Goal: Browse casually

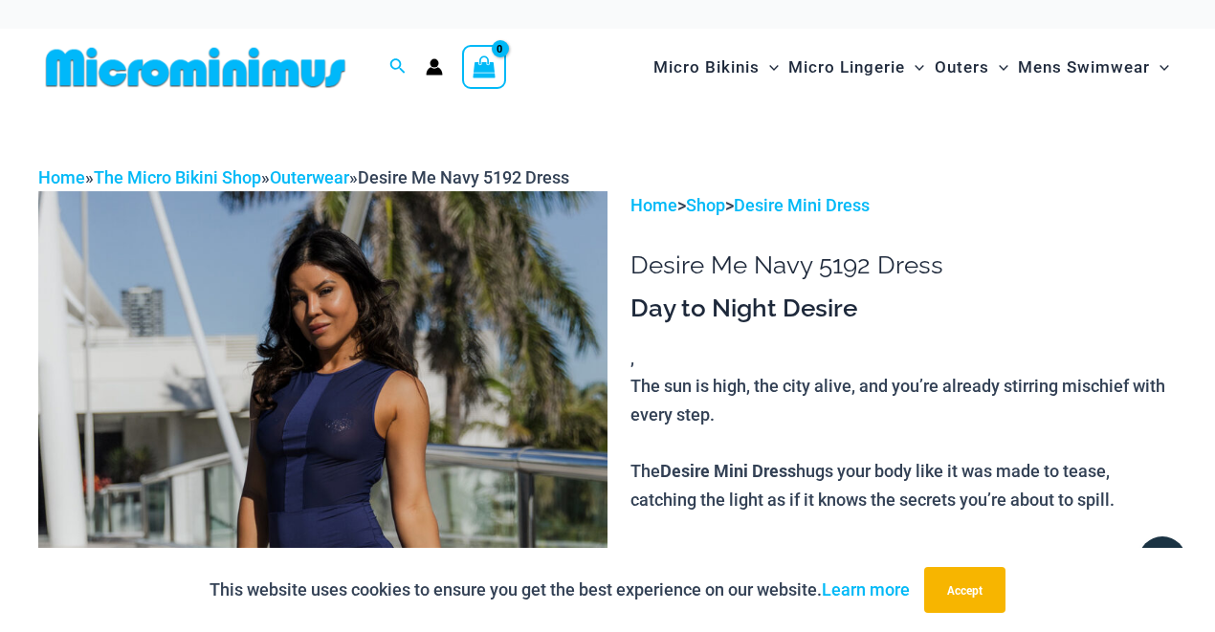
click at [345, 334] on img at bounding box center [322, 618] width 569 height 854
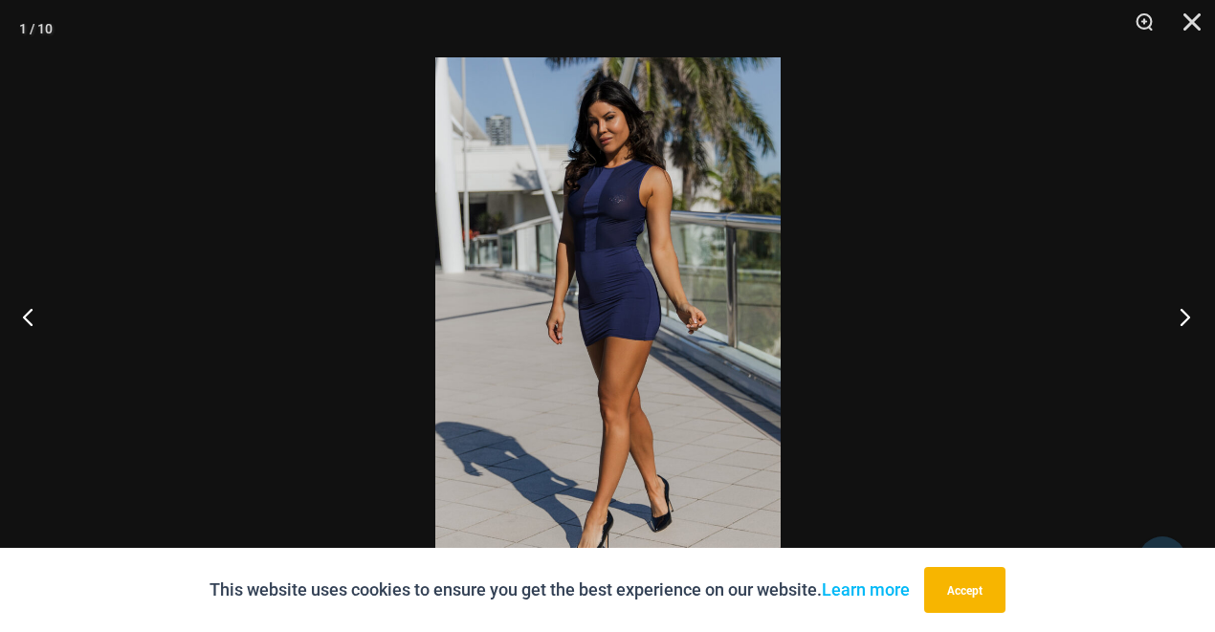
click at [1191, 312] on button "Next" at bounding box center [1179, 317] width 72 height 96
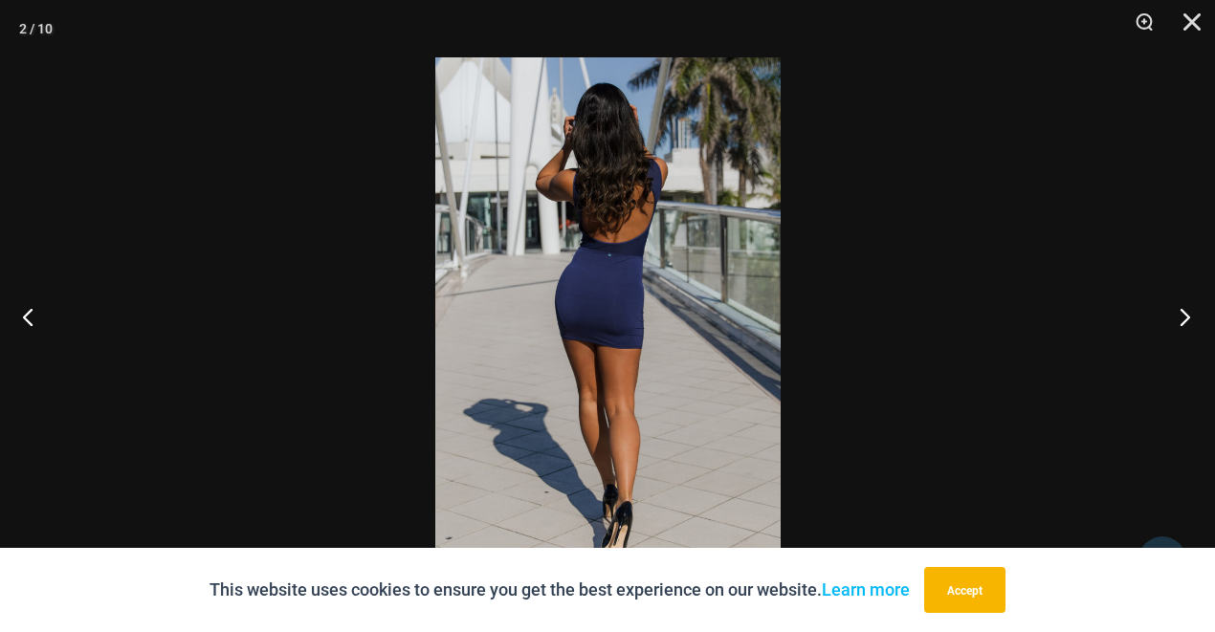
click at [1191, 312] on button "Next" at bounding box center [1179, 317] width 72 height 96
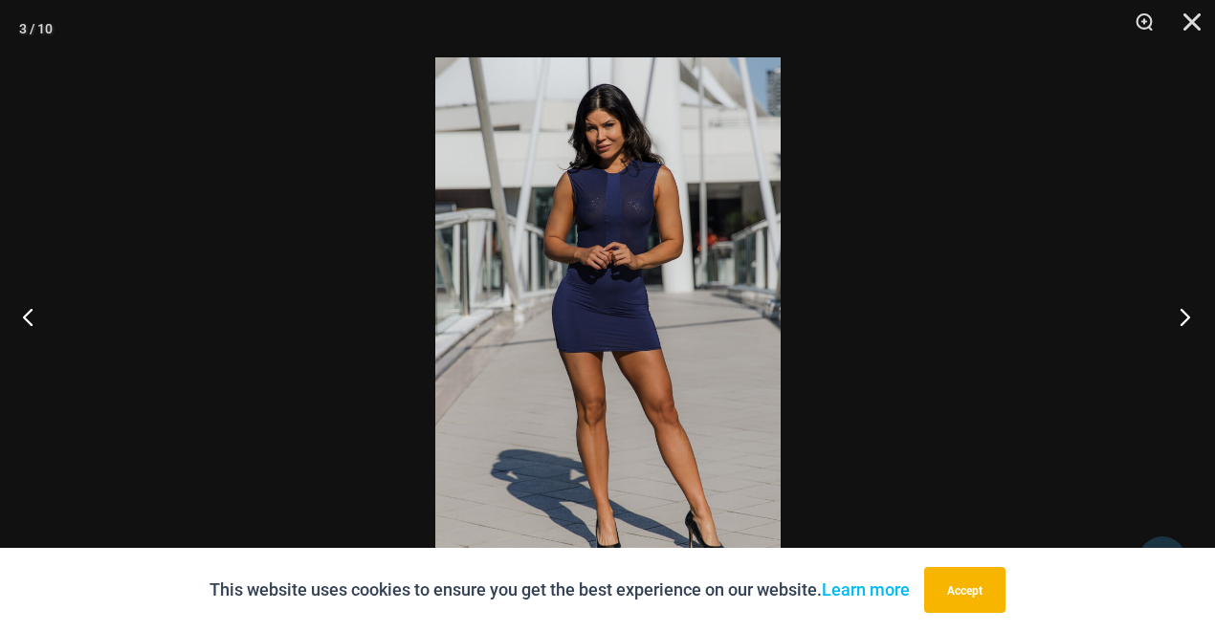
click at [1188, 318] on button "Next" at bounding box center [1179, 317] width 72 height 96
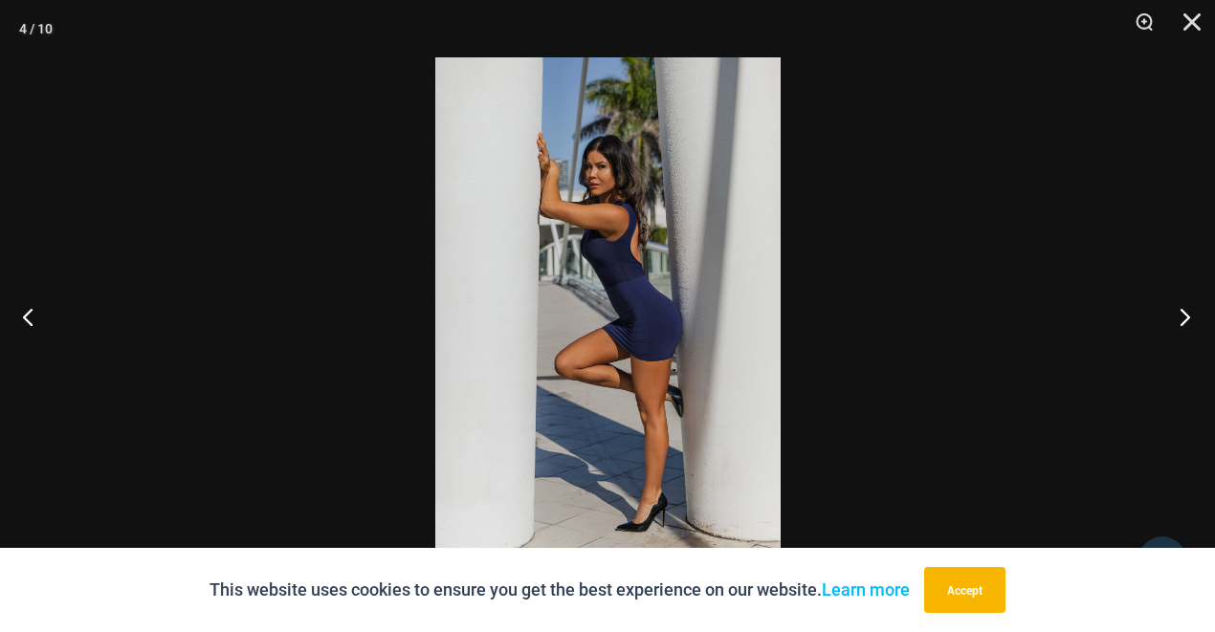
click at [1188, 318] on button "Next" at bounding box center [1179, 317] width 72 height 96
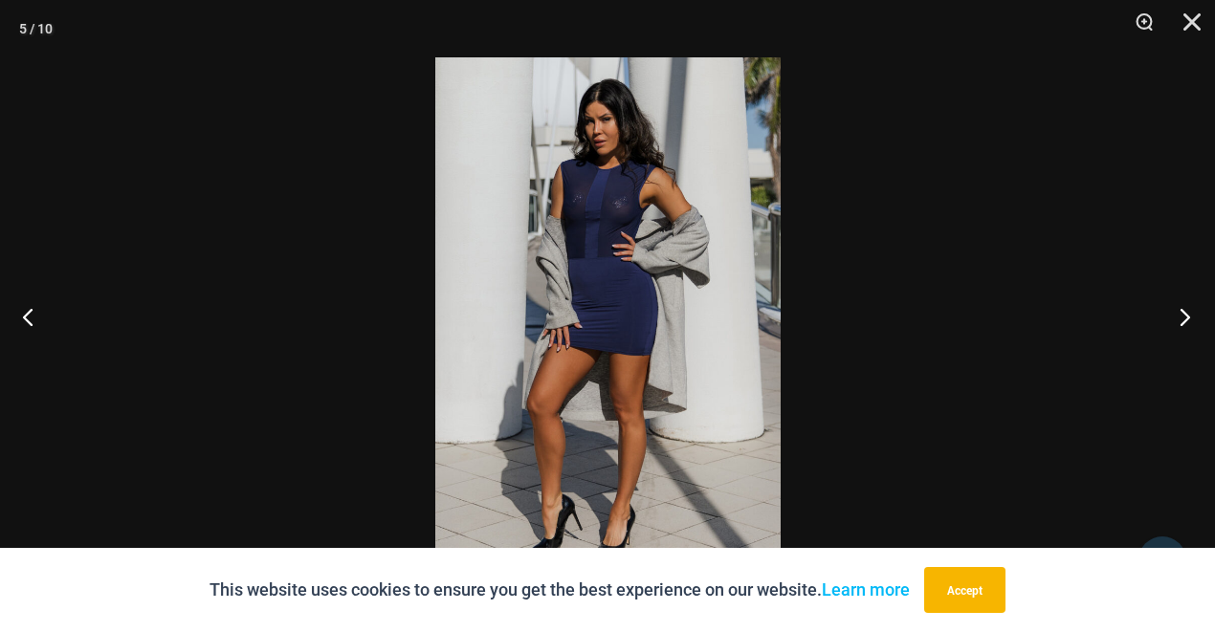
click at [1187, 319] on button "Next" at bounding box center [1179, 317] width 72 height 96
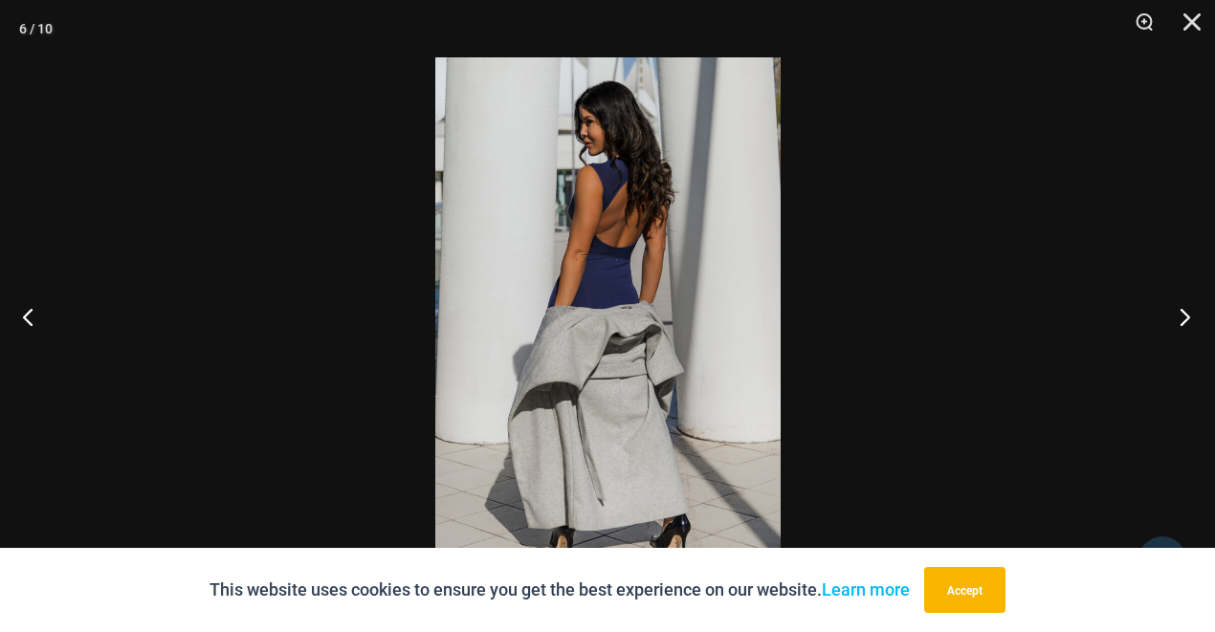
click at [1186, 319] on button "Next" at bounding box center [1179, 317] width 72 height 96
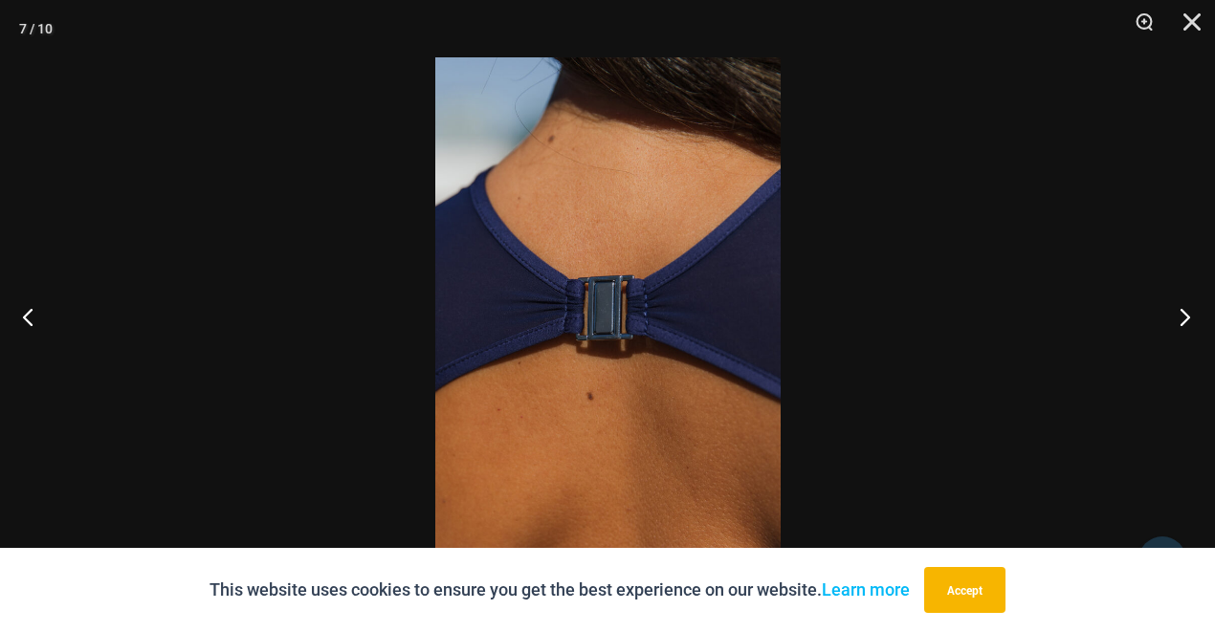
click at [1186, 319] on button "Next" at bounding box center [1179, 317] width 72 height 96
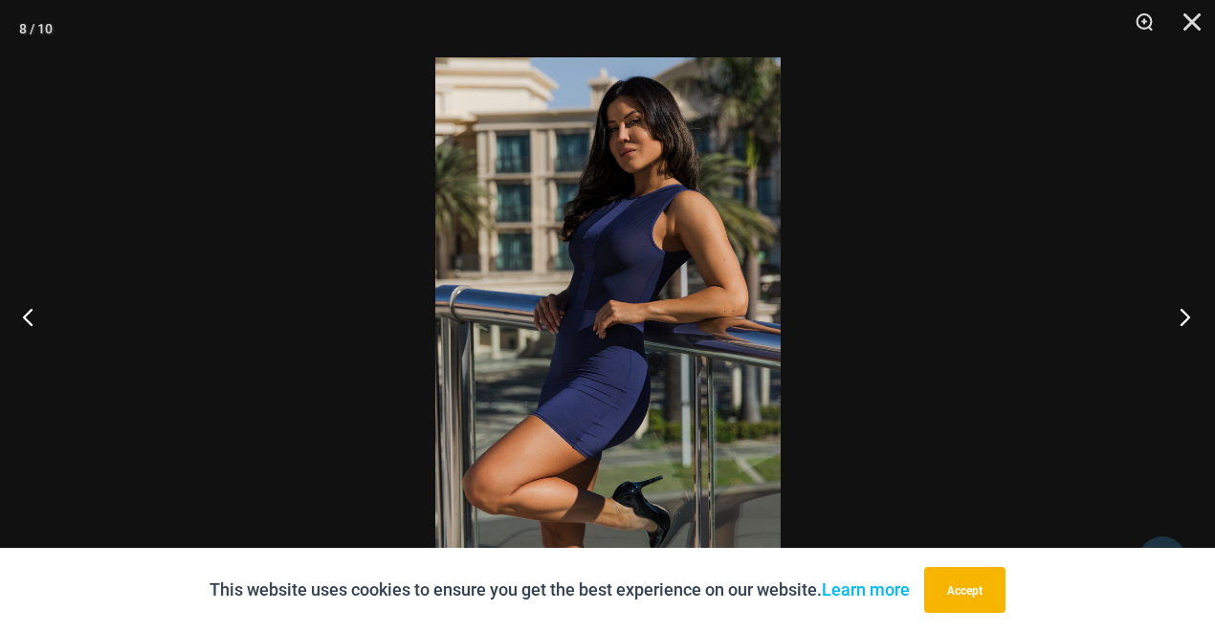
click at [1186, 319] on button "Next" at bounding box center [1179, 317] width 72 height 96
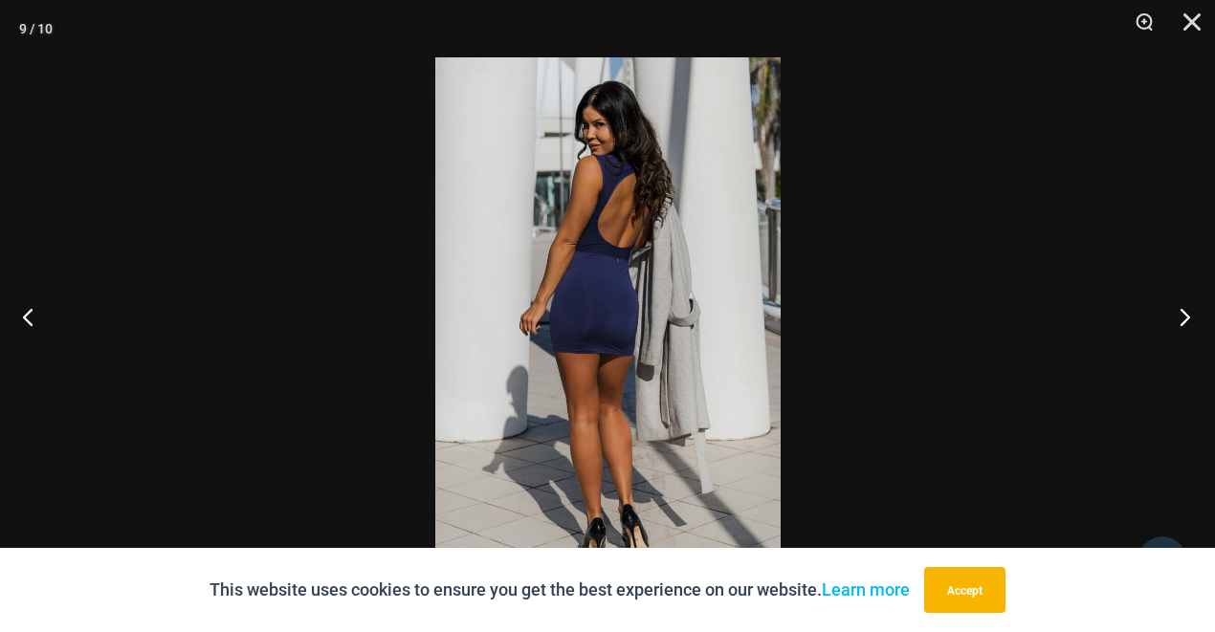
click at [1186, 319] on button "Next" at bounding box center [1179, 317] width 72 height 96
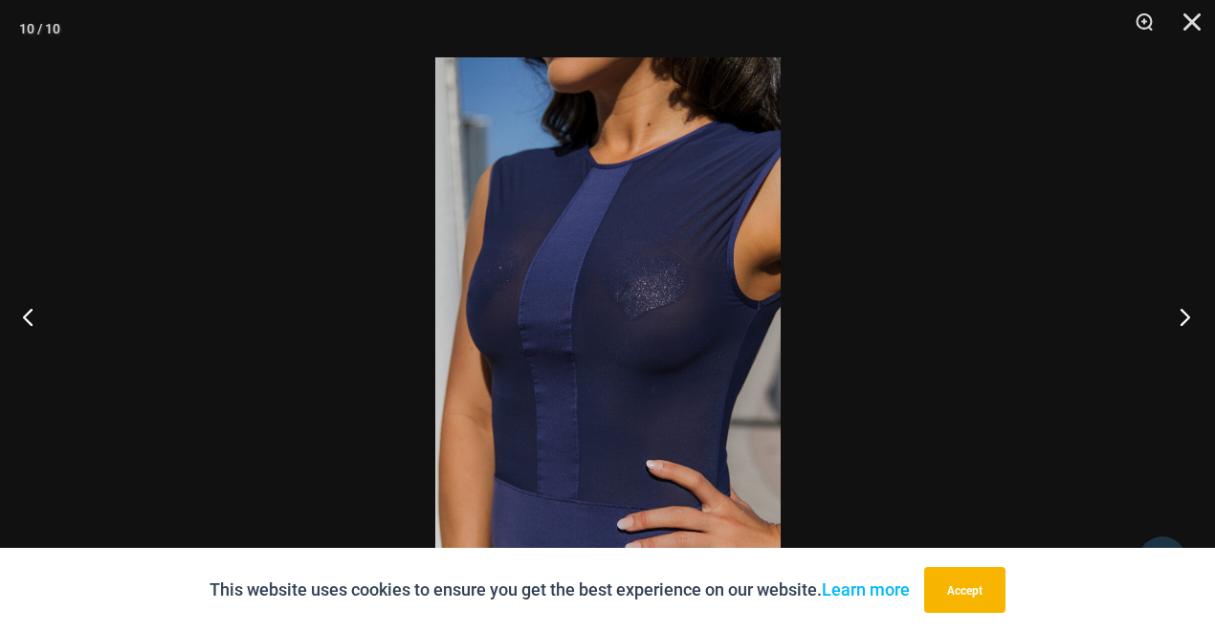
click at [1185, 319] on button "Next" at bounding box center [1179, 317] width 72 height 96
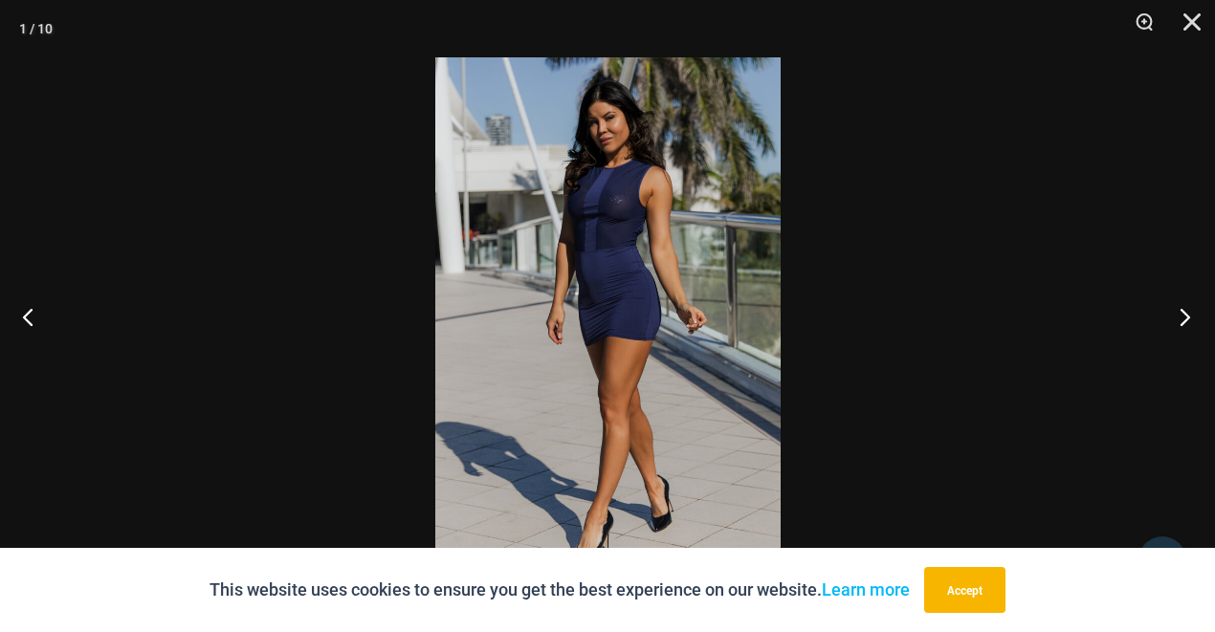
click at [1185, 319] on button "Next" at bounding box center [1179, 317] width 72 height 96
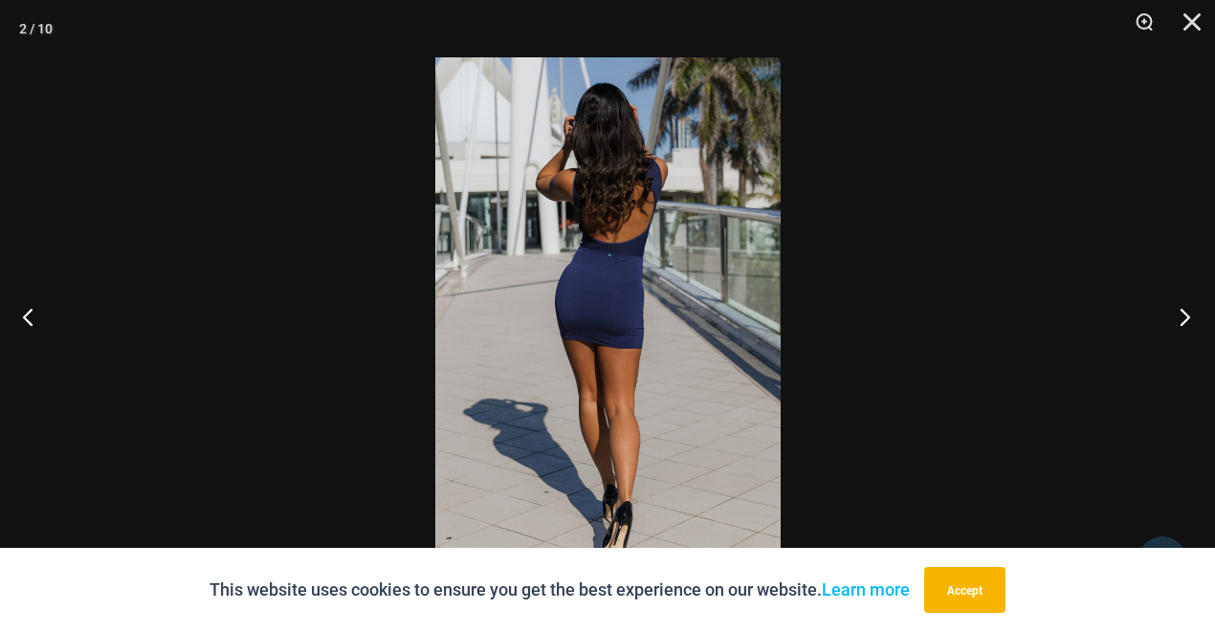
click at [1185, 319] on button "Next" at bounding box center [1179, 317] width 72 height 96
